Goal: Information Seeking & Learning: Learn about a topic

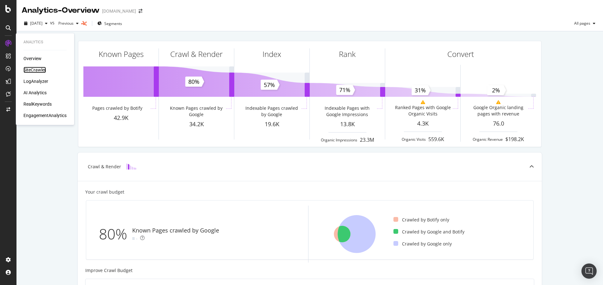
click at [41, 67] on div "SiteCrawler" at bounding box center [34, 70] width 22 height 6
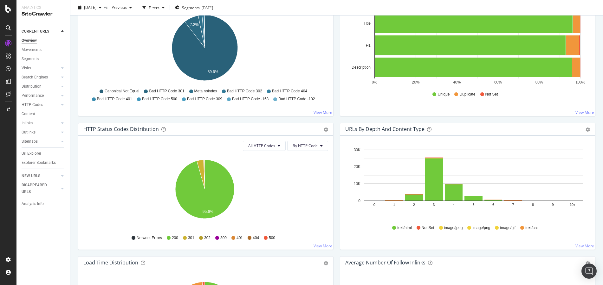
scroll to position [234, 0]
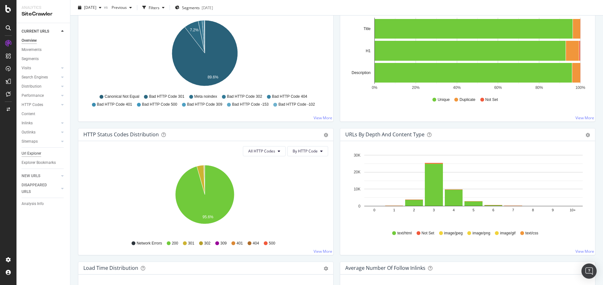
click at [33, 155] on div "Url Explorer" at bounding box center [32, 153] width 20 height 7
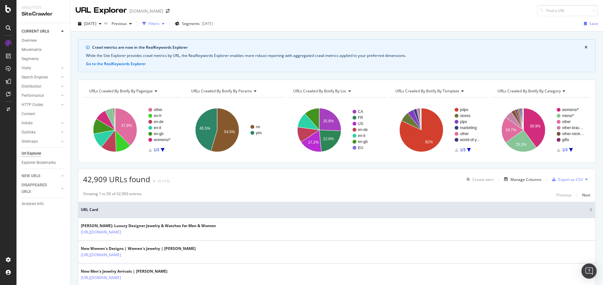
click at [164, 22] on icon "button" at bounding box center [163, 24] width 3 height 4
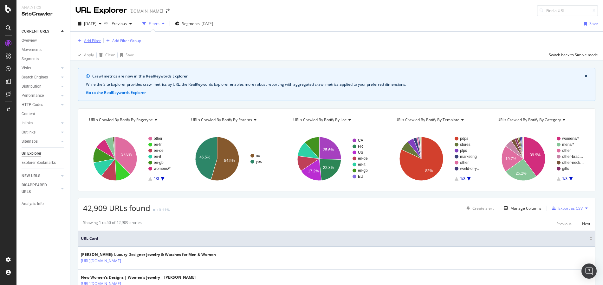
click at [91, 41] on div "Add Filter" at bounding box center [92, 40] width 17 height 5
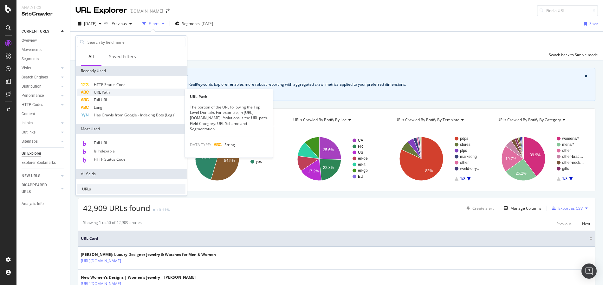
click at [116, 92] on div "URL Path" at bounding box center [131, 93] width 108 height 8
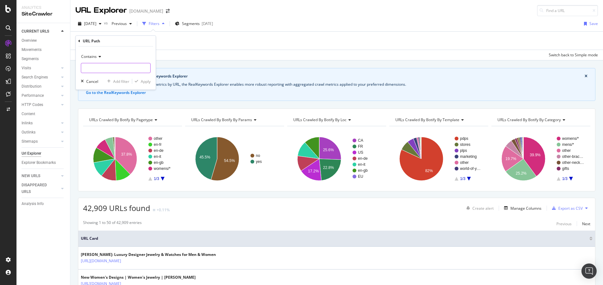
click at [120, 67] on input "text" at bounding box center [115, 68] width 69 height 10
type input "filter"
click at [142, 80] on div "Apply" at bounding box center [146, 81] width 10 height 5
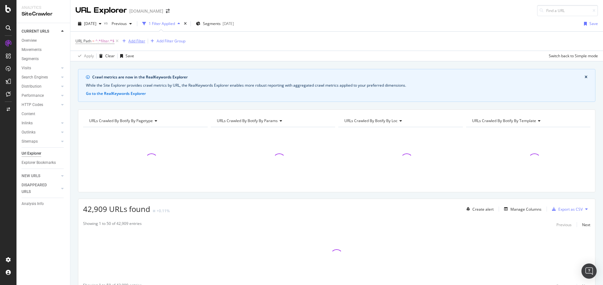
click at [140, 40] on div "Add Filter" at bounding box center [136, 40] width 17 height 5
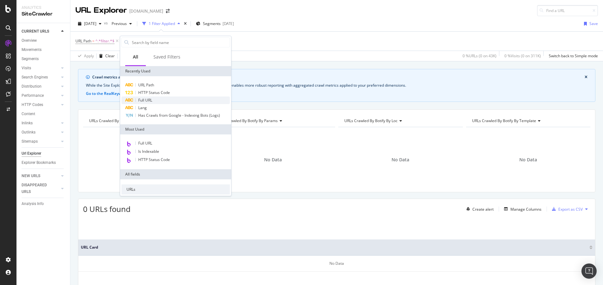
click at [170, 97] on div "Full URL" at bounding box center [175, 101] width 108 height 8
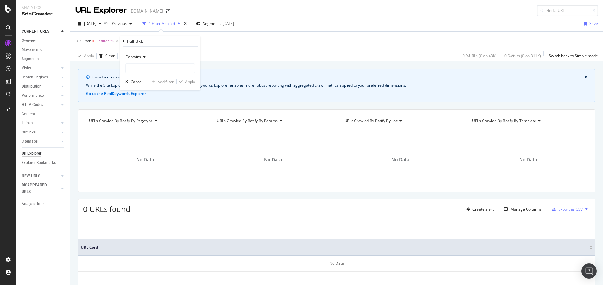
click at [143, 57] on icon at bounding box center [143, 57] width 4 height 4
click at [154, 104] on div "Ends with" at bounding box center [161, 103] width 68 height 8
click at [140, 69] on input "text" at bounding box center [159, 68] width 69 height 10
type input ".xml"
click at [192, 80] on div "Apply" at bounding box center [190, 81] width 10 height 5
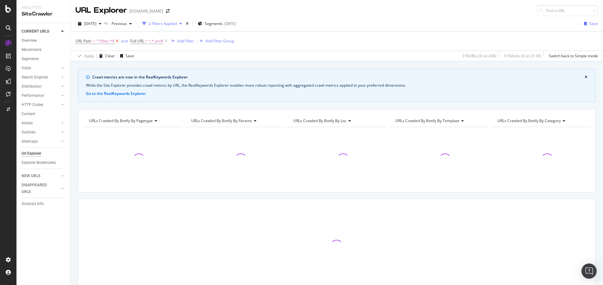
click at [117, 40] on icon at bounding box center [116, 41] width 5 height 6
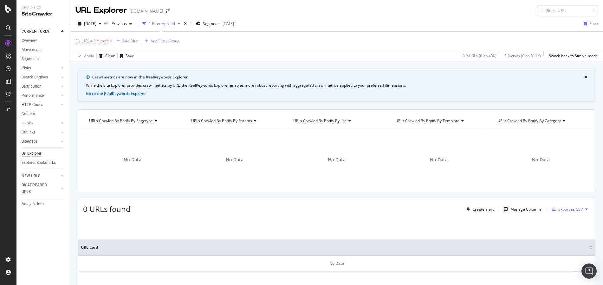
click at [112, 38] on span "Full URL = ^.*.xml$" at bounding box center [94, 41] width 38 height 9
click at [110, 39] on icon at bounding box center [110, 41] width 5 height 6
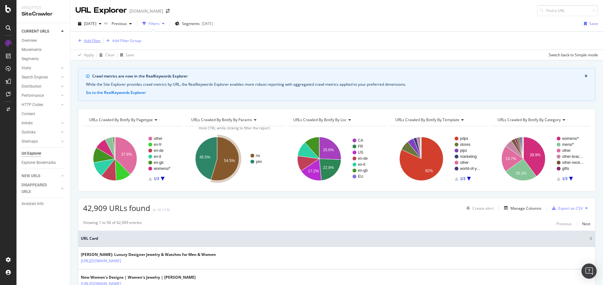
click at [94, 41] on div "Add Filter" at bounding box center [92, 40] width 17 height 5
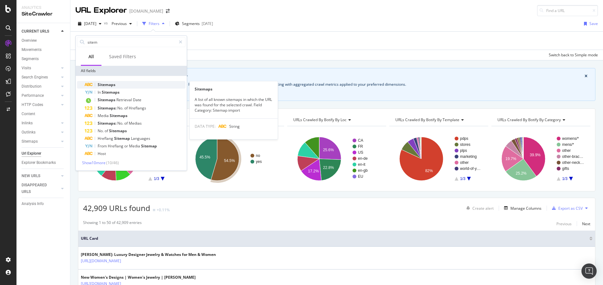
type input "sitem"
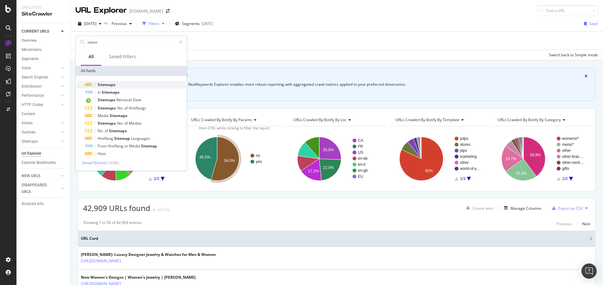
click at [147, 85] on div "Sitemaps" at bounding box center [135, 85] width 101 height 8
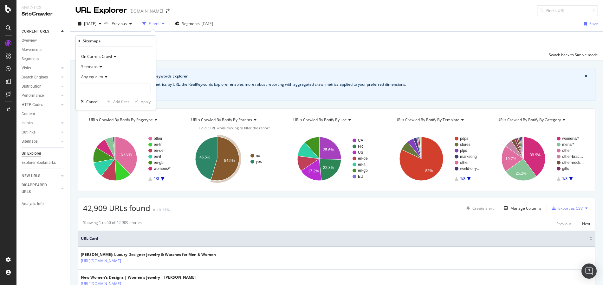
click at [106, 76] on icon at bounding box center [105, 77] width 4 height 4
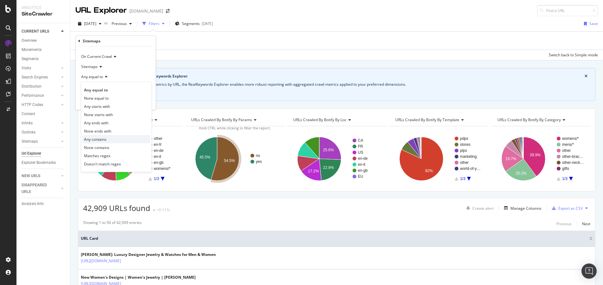
click at [111, 142] on div "Any contains" at bounding box center [116, 139] width 68 height 8
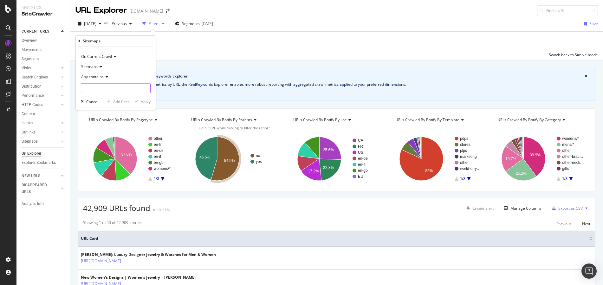
click at [113, 91] on input "text" at bounding box center [115, 88] width 69 height 10
type input "filter"
click at [143, 101] on div "Apply" at bounding box center [146, 101] width 10 height 5
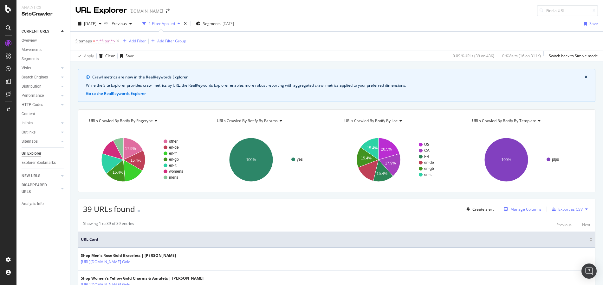
click at [513, 209] on div "Manage Columns" at bounding box center [525, 209] width 31 height 5
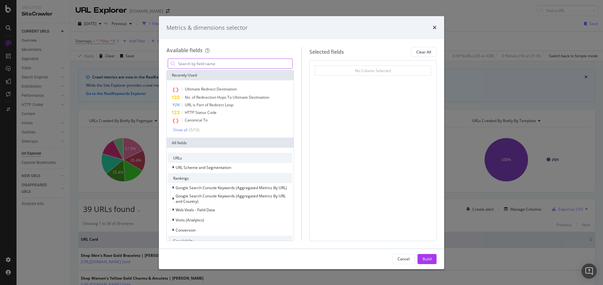
click at [264, 66] on input "modal" at bounding box center [234, 64] width 115 height 10
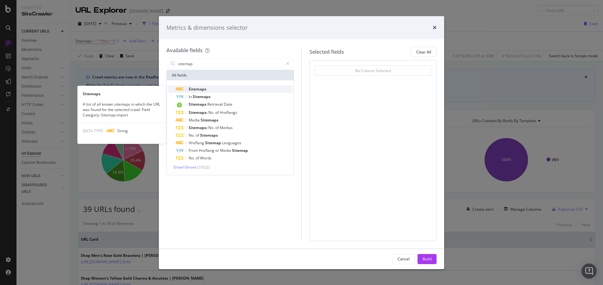
type input "sitemap"
click at [232, 88] on div "Sitemaps" at bounding box center [234, 90] width 117 height 8
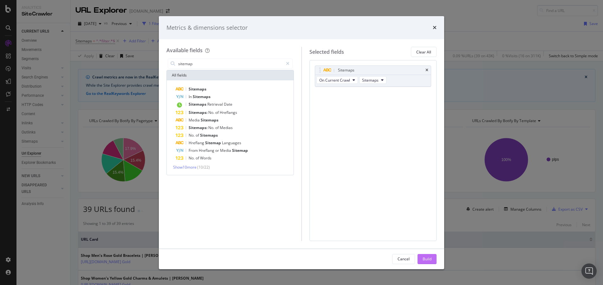
click at [431, 260] on div "Build" at bounding box center [426, 259] width 9 height 5
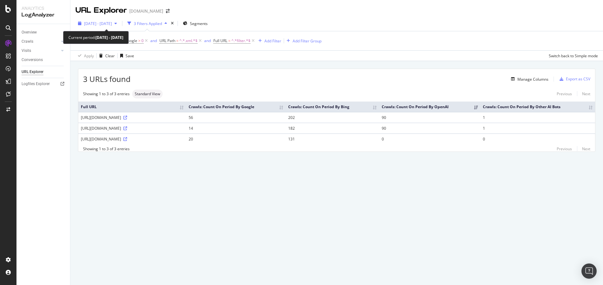
click at [117, 23] on icon "button" at bounding box center [115, 24] width 3 height 4
click at [237, 70] on div "3 URLs found Manage Columns Export as CSV" at bounding box center [336, 77] width 516 height 16
